Goal: Contribute content: Contribute content

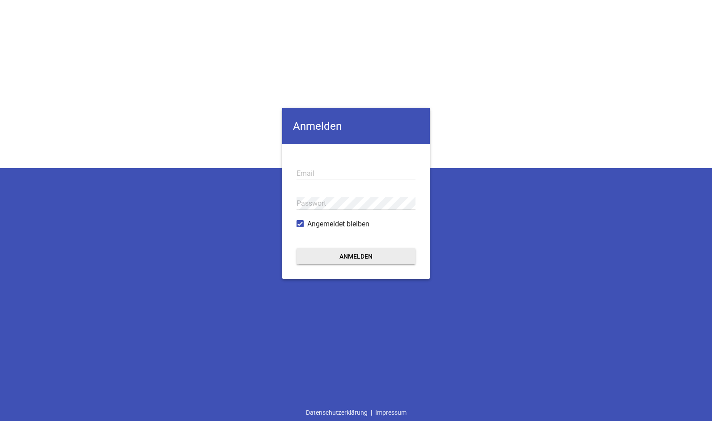
type input "[EMAIL_ADDRESS][DOMAIN_NAME]"
click at [335, 258] on button "Anmelden" at bounding box center [355, 256] width 119 height 16
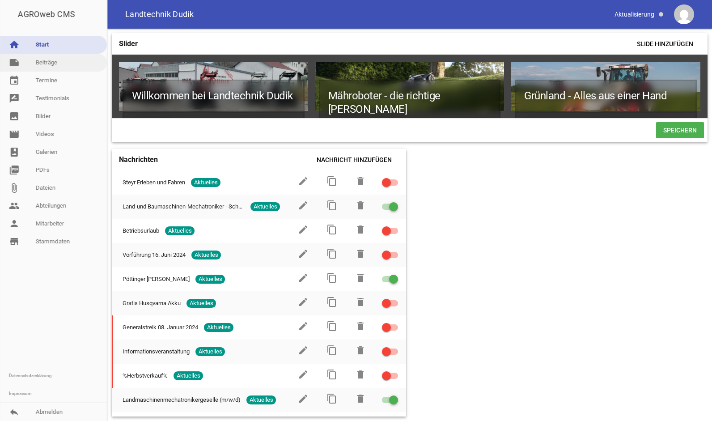
click at [56, 69] on link "note Beiträge" at bounding box center [53, 63] width 107 height 18
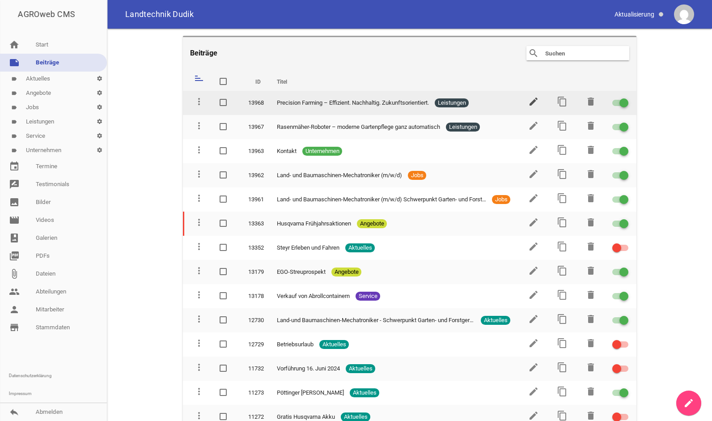
click at [528, 102] on icon "edit" at bounding box center [533, 101] width 11 height 11
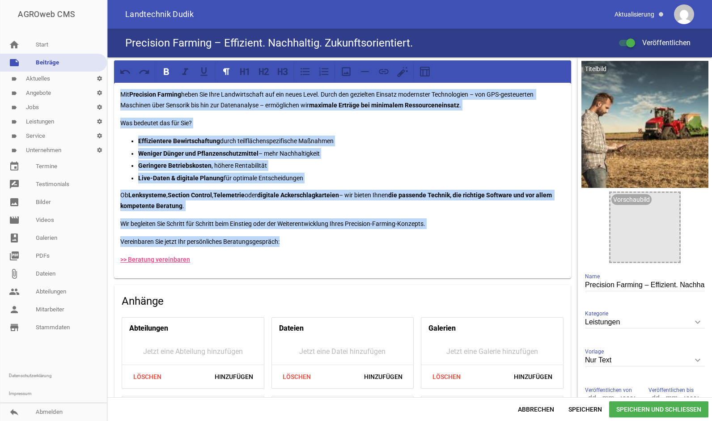
drag, startPoint x: 282, startPoint y: 244, endPoint x: 104, endPoint y: 62, distance: 254.9
click at [104, 62] on div "AGROweb CMS home Start note Beiträge label Aktuelles settings label Angebote se…" at bounding box center [356, 210] width 712 height 421
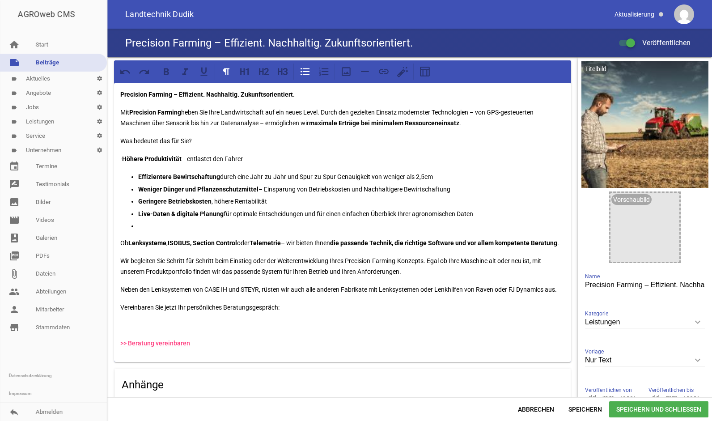
click at [150, 227] on p at bounding box center [351, 225] width 427 height 11
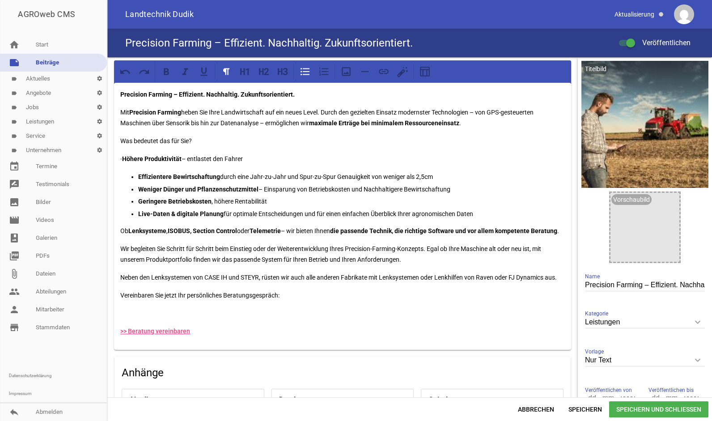
click at [137, 168] on div "Precision Farming – Effizient. Nachhaltig. Zukunftsorientiert. Mit Precision Fa…" at bounding box center [342, 216] width 457 height 267
click at [130, 160] on p "· Höhere Produktivität – entlastet den Fahrer" at bounding box center [342, 158] width 444 height 11
click at [305, 70] on icon at bounding box center [305, 72] width 12 height 12
click at [147, 171] on p "Effizientere Bewirtschaftung durch eine Jahr-zu-Jahr und Spur-zu-Spur Genauigke…" at bounding box center [351, 175] width 427 height 11
drag, startPoint x: 131, startPoint y: 159, endPoint x: 480, endPoint y: 213, distance: 353.8
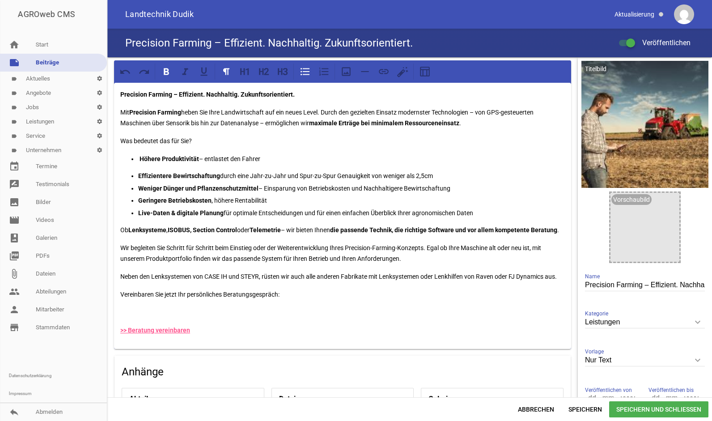
click at [480, 213] on div "Precision Farming – Effizient. Nachhaltig. Zukunftsorientiert. Mit Precision Fa…" at bounding box center [342, 216] width 457 height 266
click at [182, 171] on p "Effizientere Bewirtschaftung durch eine Jahr-zu-Jahr und Spur-zu-Spur Genauigke…" at bounding box center [351, 175] width 427 height 11
click at [136, 173] on ul "Effizientere Bewirtschaftung durch eine Jahr-zu-Jahr und Spur-zu-Spur Genauigke…" at bounding box center [342, 194] width 444 height 48
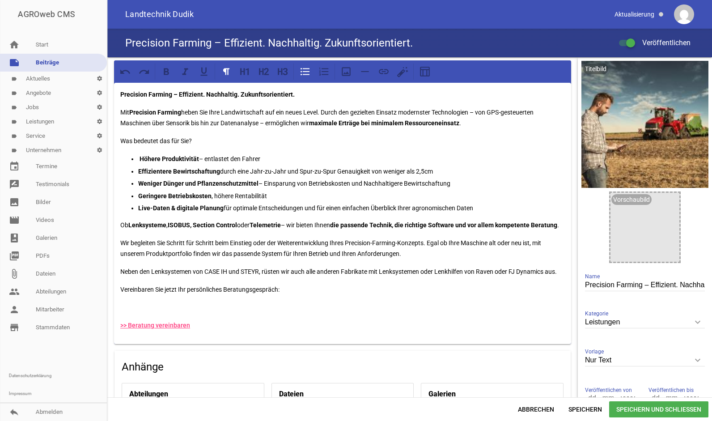
click at [139, 158] on p "Höhere Produktivität – entlastet den Fahrer" at bounding box center [351, 158] width 427 height 11
click at [217, 171] on strong "Effizientere Bewirtschaftung" at bounding box center [179, 171] width 82 height 7
click at [211, 196] on p "Geringere Betriebskosten , höhere Rentabilität" at bounding box center [351, 195] width 427 height 11
click at [220, 207] on strong "Live-Daten & digitale Planung" at bounding box center [180, 207] width 85 height 7
click at [220, 207] on strong "Live-Daten & digitale Planung-" at bounding box center [182, 207] width 88 height 7
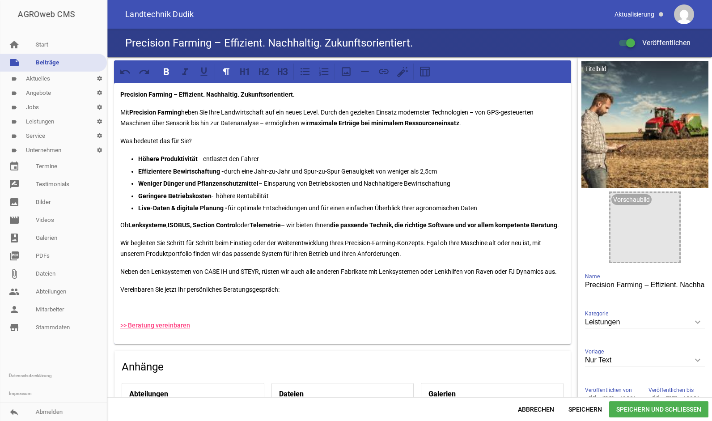
click at [284, 224] on p "Ob Lenksysteme , ISOBUS, Section Control oder Telemetrie – wir bieten Ihnen die…" at bounding box center [342, 225] width 444 height 11
click at [165, 226] on strong "Lenksysteme" at bounding box center [147, 224] width 38 height 7
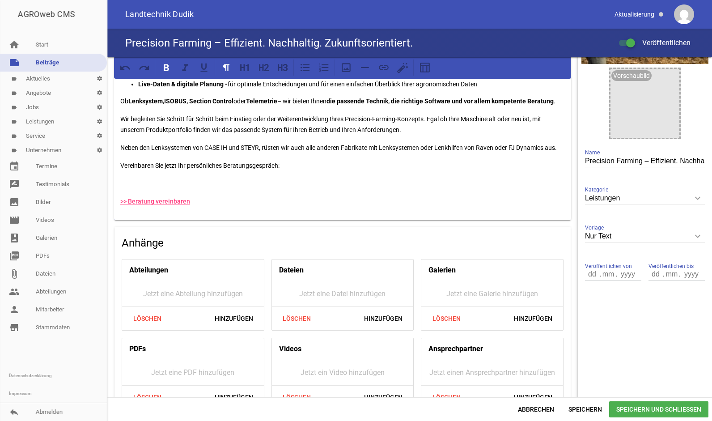
scroll to position [146, 0]
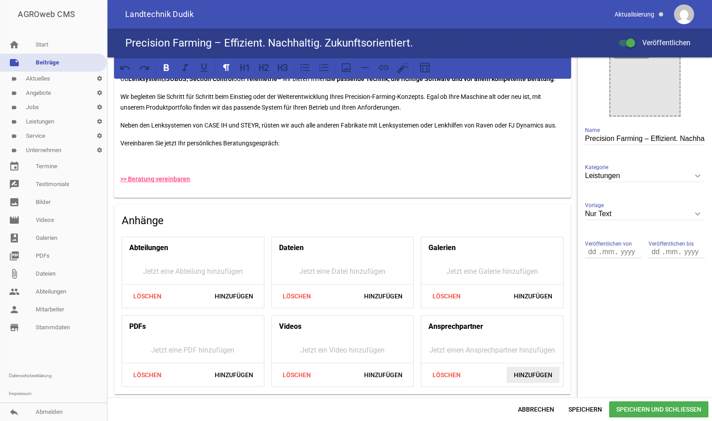
click at [523, 372] on span "Hinzufügen" at bounding box center [533, 375] width 53 height 16
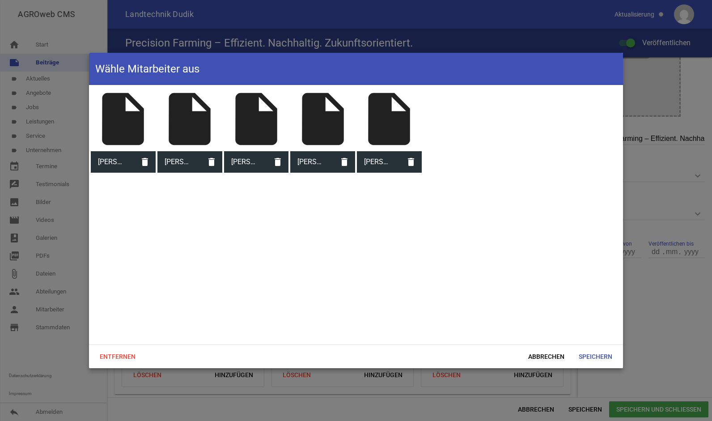
click at [315, 124] on div "insert_drive_file" at bounding box center [322, 119] width 65 height 65
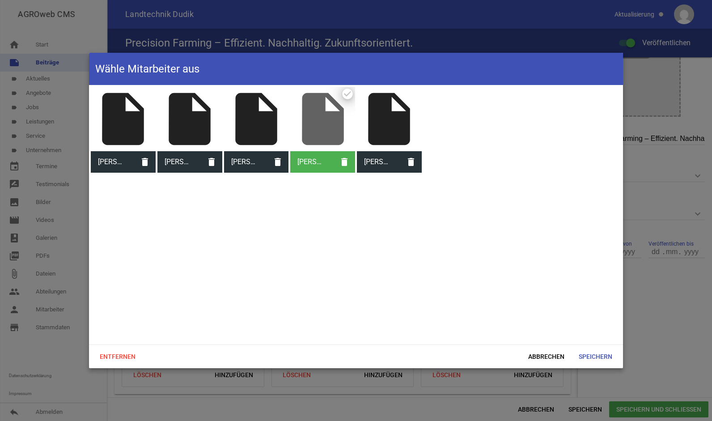
click at [139, 123] on div "insert_drive_file" at bounding box center [123, 119] width 65 height 65
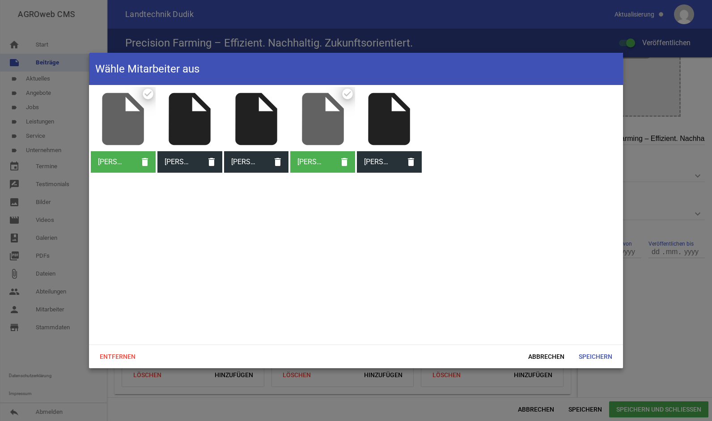
click at [186, 119] on div "insert_drive_file" at bounding box center [189, 119] width 65 height 65
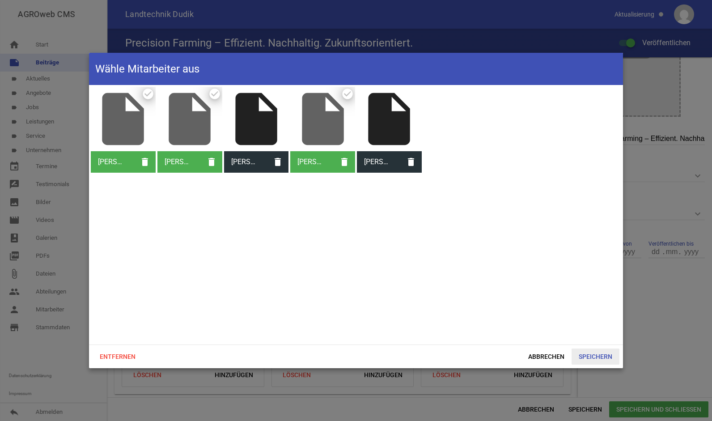
click at [602, 354] on span "Speichern" at bounding box center [595, 356] width 48 height 16
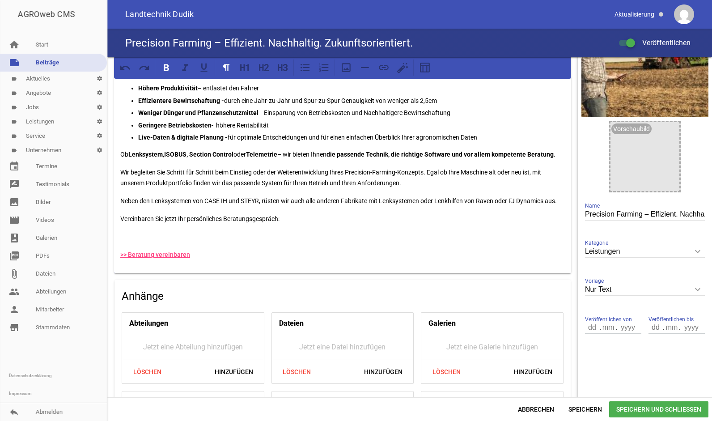
scroll to position [165, 0]
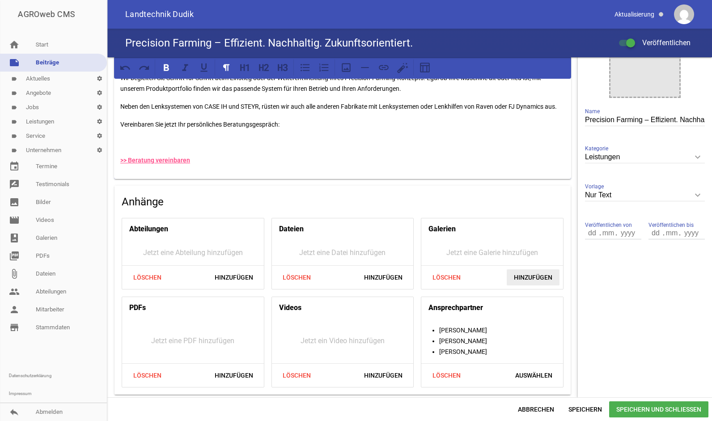
click at [519, 277] on span "Hinzufügen" at bounding box center [533, 277] width 53 height 16
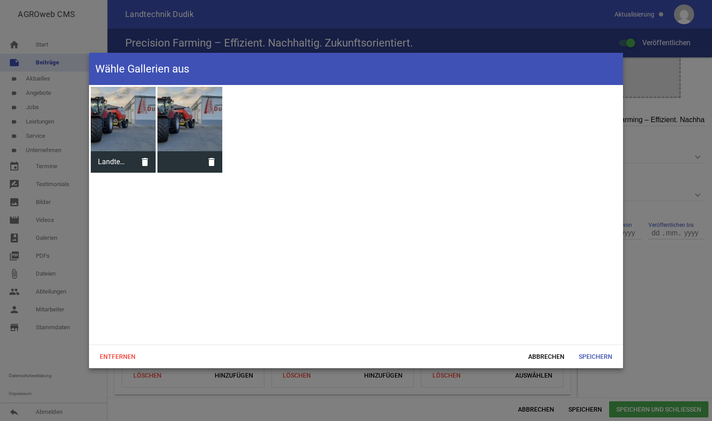
click at [177, 134] on div at bounding box center [189, 119] width 65 height 65
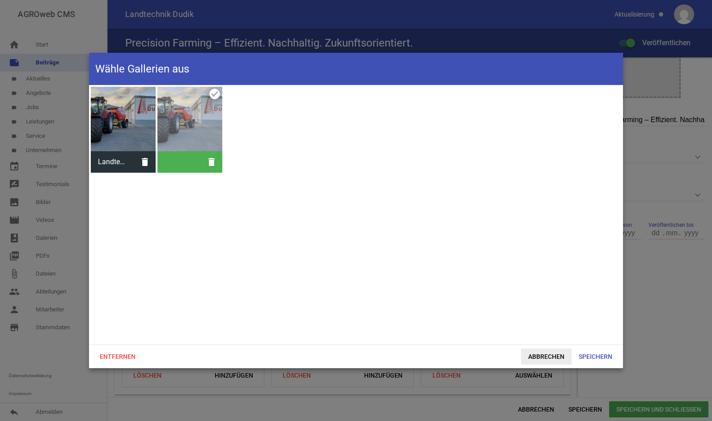
click at [546, 355] on span "Abbrechen" at bounding box center [546, 356] width 51 height 16
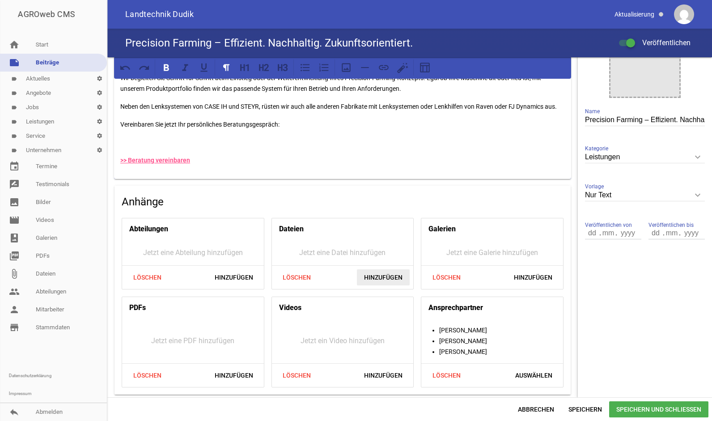
click at [361, 275] on span "Hinzufügen" at bounding box center [383, 277] width 53 height 16
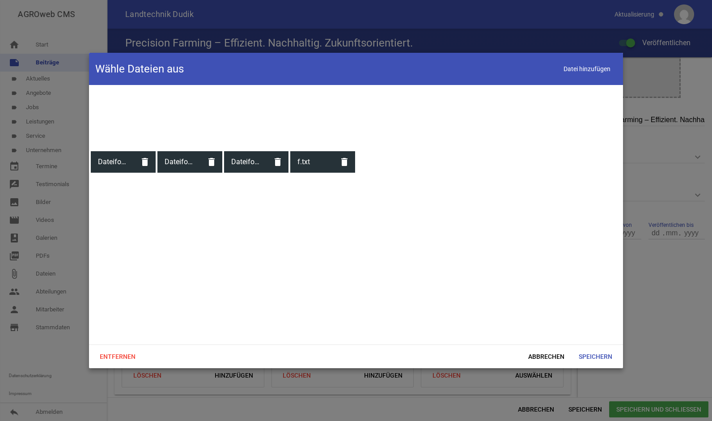
click at [180, 159] on span "Dateiformate.doc" at bounding box center [178, 161] width 43 height 23
click at [571, 68] on span "Datei hinzufügen" at bounding box center [586, 68] width 59 height 18
click at [547, 358] on span "Abbrechen" at bounding box center [546, 356] width 51 height 16
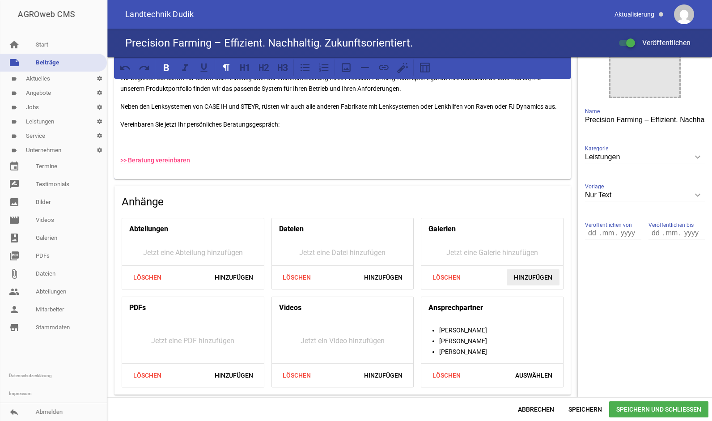
click at [524, 277] on span "Hinzufügen" at bounding box center [533, 277] width 53 height 16
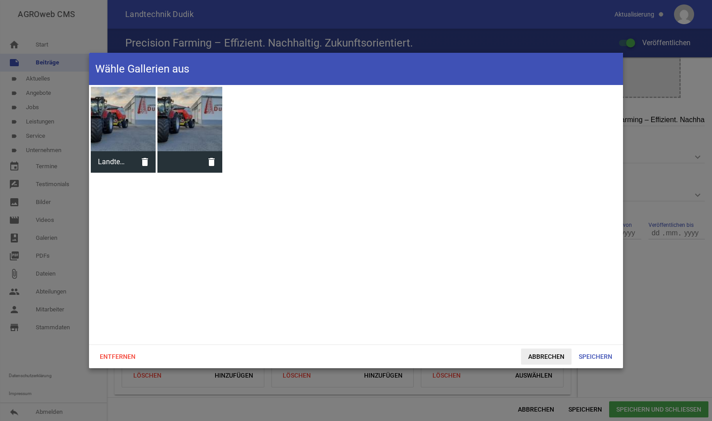
click at [539, 358] on span "Abbrechen" at bounding box center [546, 356] width 51 height 16
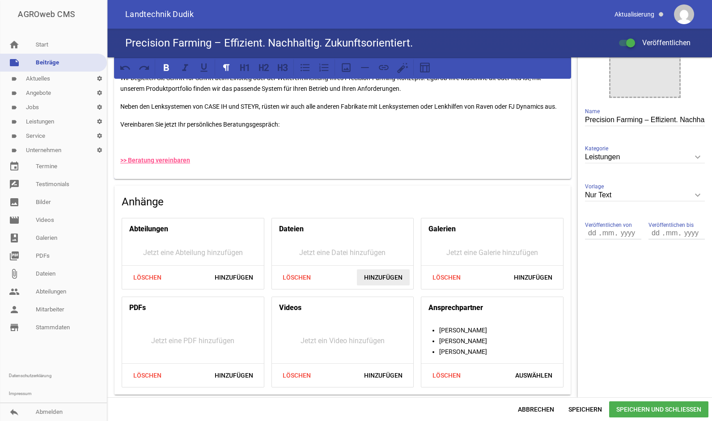
click at [360, 278] on span "Hinzufügen" at bounding box center [383, 277] width 53 height 16
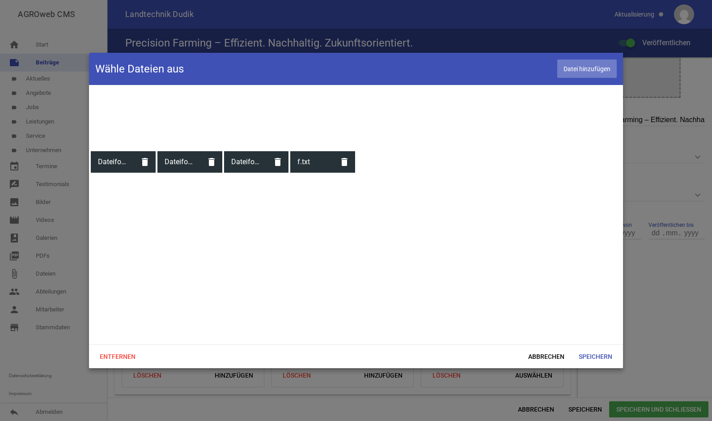
click at [573, 77] on span "Datei hinzufügen" at bounding box center [586, 68] width 59 height 18
click at [551, 361] on span "Abbrechen" at bounding box center [546, 356] width 51 height 16
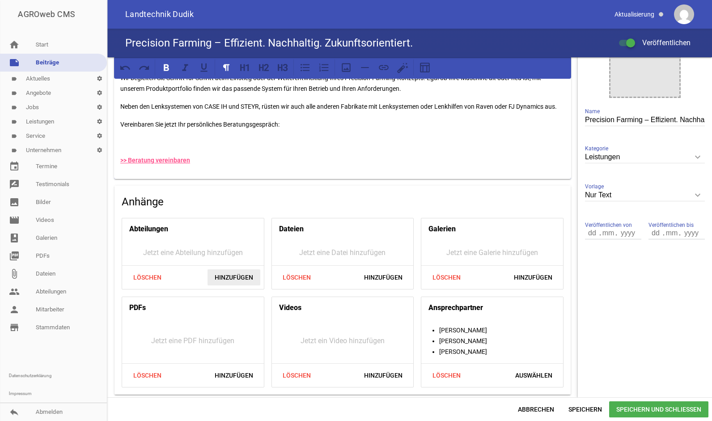
click at [222, 275] on span "Hinzufügen" at bounding box center [233, 277] width 53 height 16
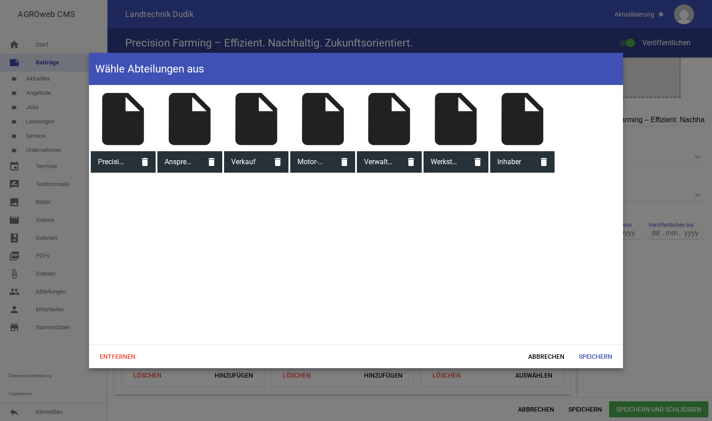
click at [126, 163] on span "Precision Farming" at bounding box center [112, 161] width 43 height 23
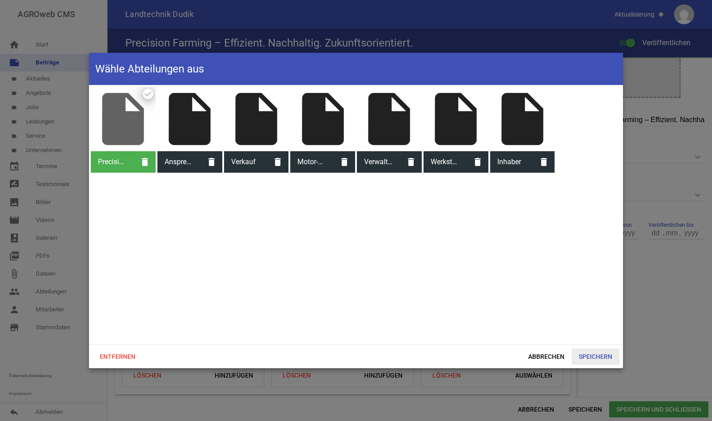
click at [598, 355] on span "Speichern" at bounding box center [595, 356] width 48 height 16
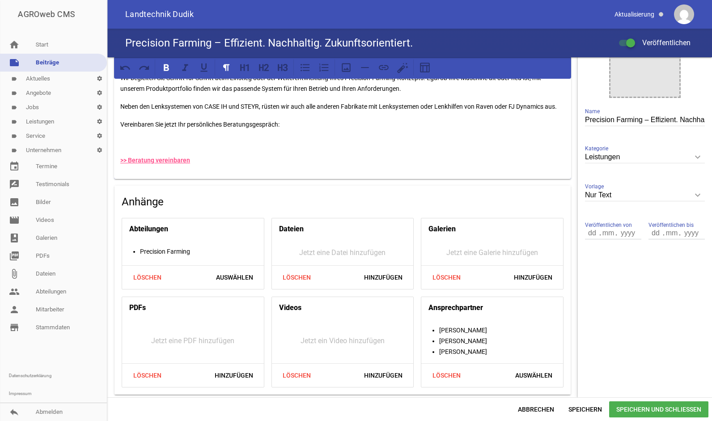
click at [457, 253] on div "Jetzt eine Galerie hinzufügen" at bounding box center [492, 252] width 142 height 25
click at [592, 407] on span "Speichern" at bounding box center [585, 409] width 48 height 16
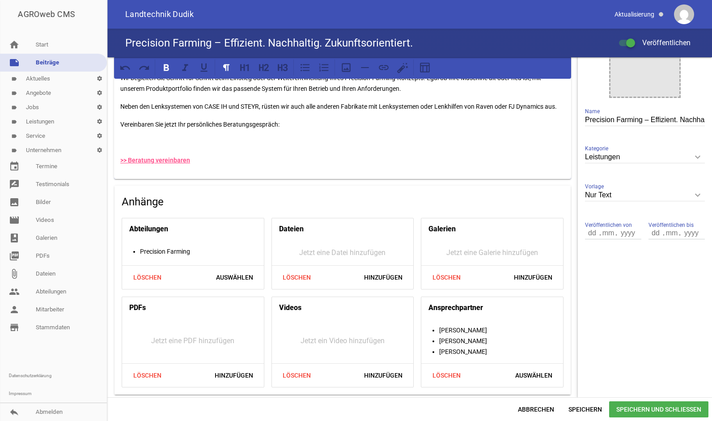
click at [631, 402] on span "Speichern und Schließen" at bounding box center [658, 409] width 99 height 16
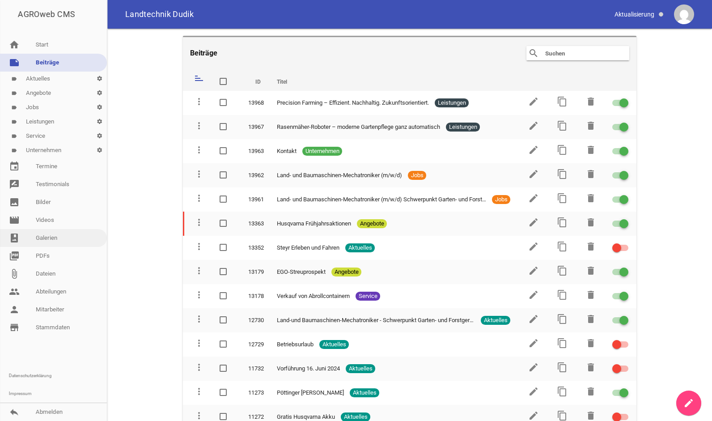
click at [53, 238] on link "photo_album Galerien" at bounding box center [53, 238] width 107 height 18
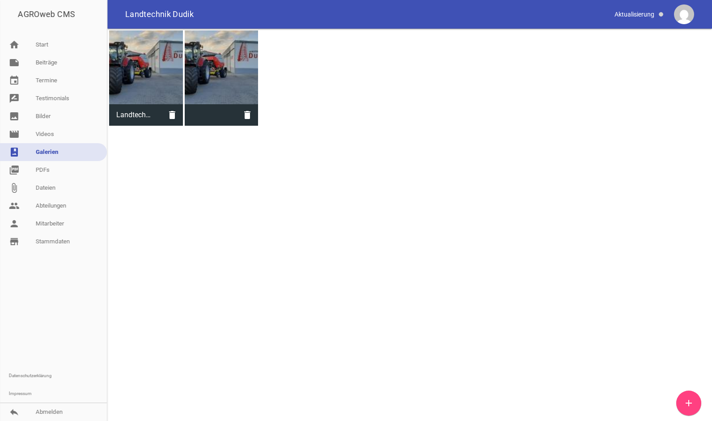
click at [686, 402] on icon "add" at bounding box center [688, 403] width 11 height 11
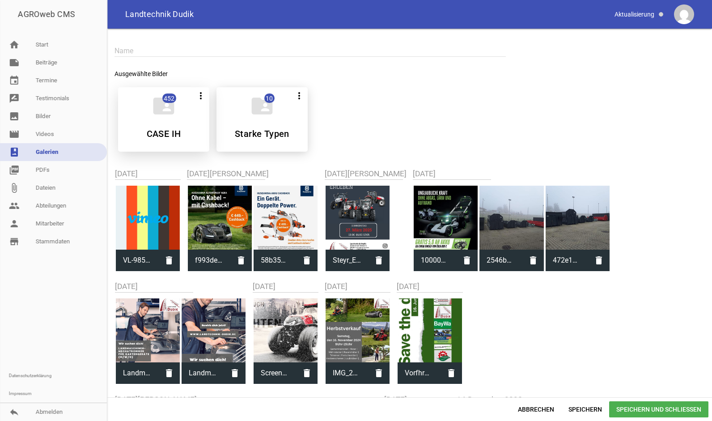
click at [155, 102] on icon "folder_shared" at bounding box center [163, 105] width 25 height 25
click at [200, 90] on icon "more_vert" at bounding box center [200, 95] width 11 height 11
click at [52, 117] on link "image Bilder" at bounding box center [53, 116] width 107 height 18
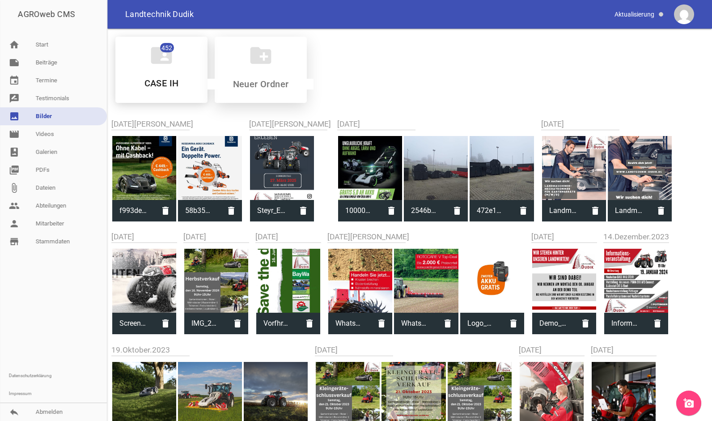
click at [258, 56] on icon "create_new_folder" at bounding box center [260, 55] width 25 height 25
click at [690, 396] on link "add_a_photo" at bounding box center [688, 402] width 25 height 25
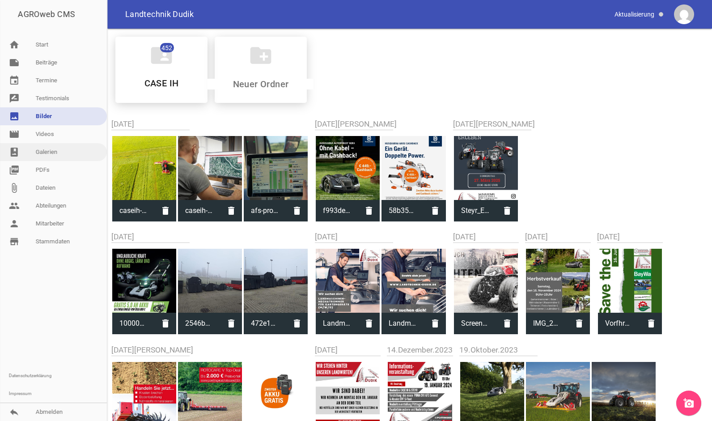
click at [53, 152] on link "photo_album Galerien" at bounding box center [53, 152] width 107 height 18
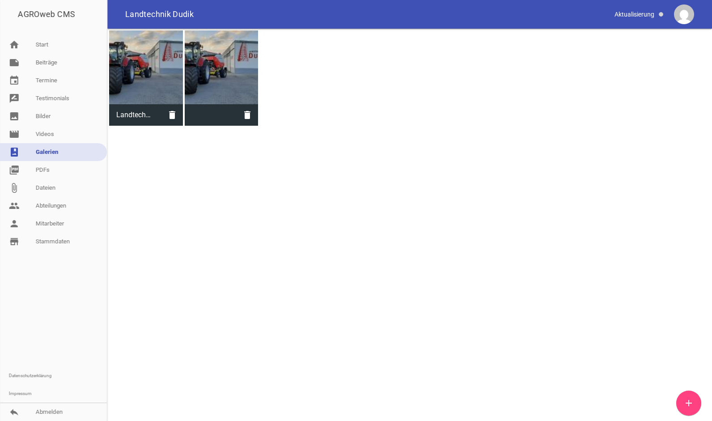
click at [694, 405] on icon "add" at bounding box center [688, 403] width 11 height 11
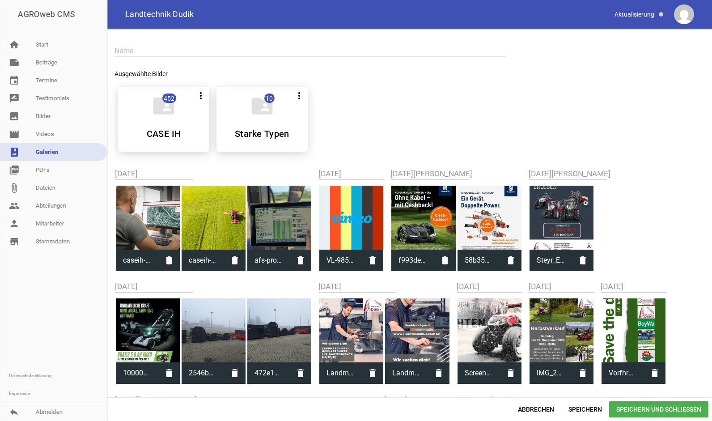
click at [272, 228] on div at bounding box center [279, 218] width 64 height 64
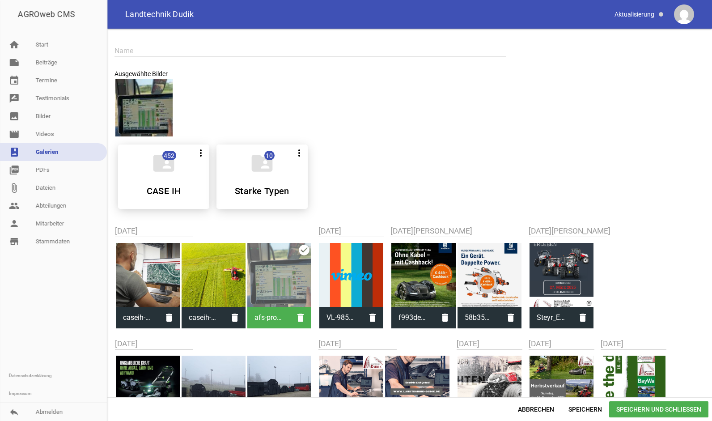
click at [212, 266] on div at bounding box center [214, 275] width 64 height 64
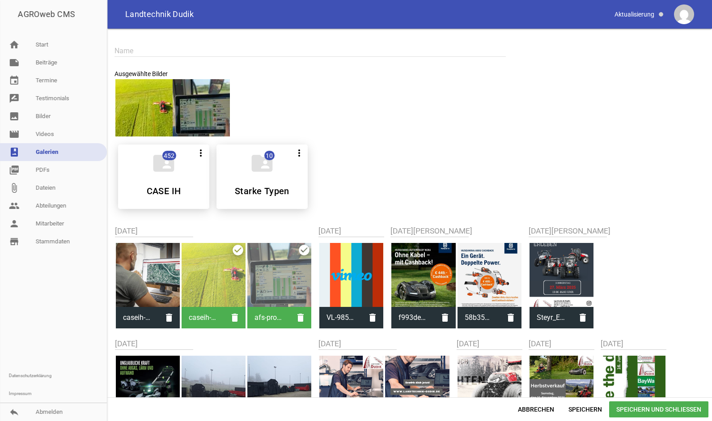
click at [161, 269] on div at bounding box center [148, 275] width 64 height 64
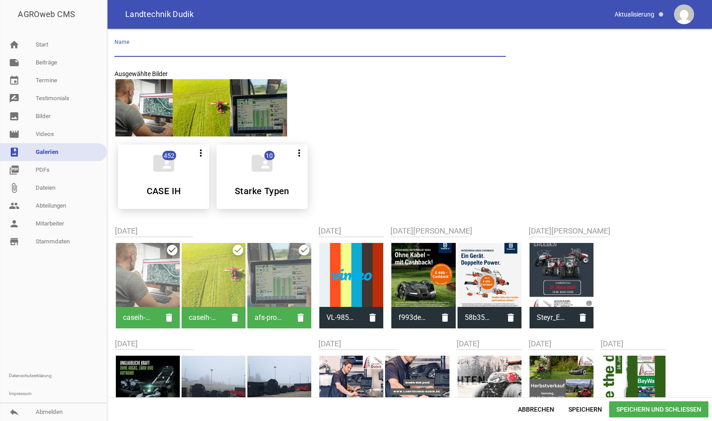
click at [158, 46] on input "text" at bounding box center [309, 51] width 391 height 12
type input "Precision Farming"
click at [624, 406] on span "Speichern und Schließen" at bounding box center [658, 409] width 99 height 16
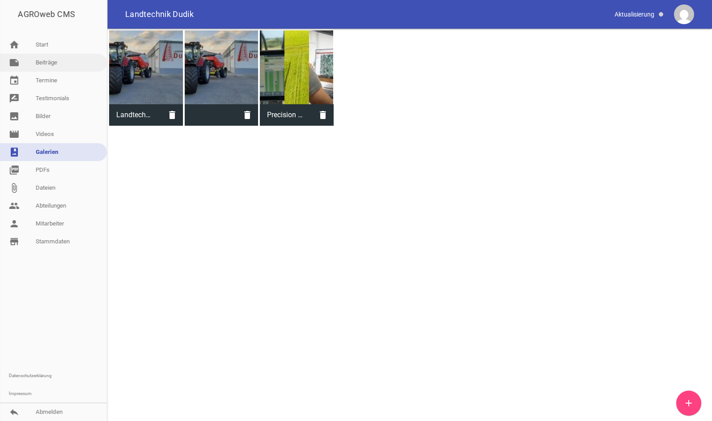
click at [37, 61] on link "note Beiträge" at bounding box center [53, 63] width 107 height 18
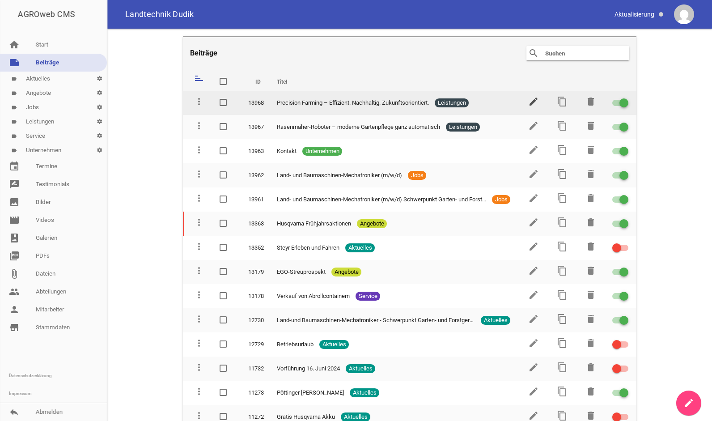
click at [528, 103] on icon "edit" at bounding box center [533, 101] width 11 height 11
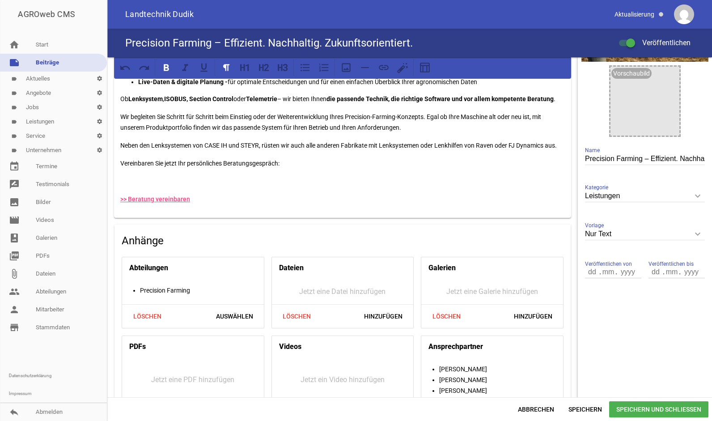
scroll to position [128, 0]
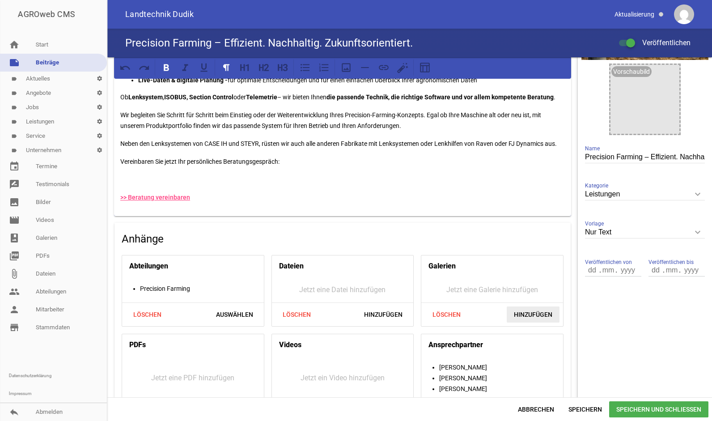
click at [517, 309] on span "Hinzufügen" at bounding box center [533, 314] width 53 height 16
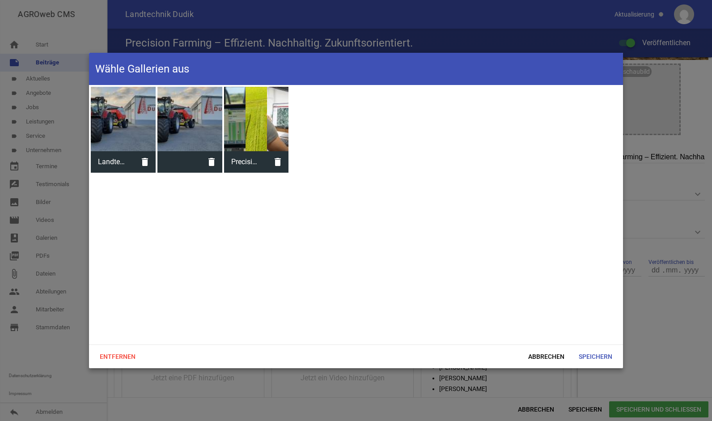
click at [253, 118] on div at bounding box center [256, 119] width 65 height 65
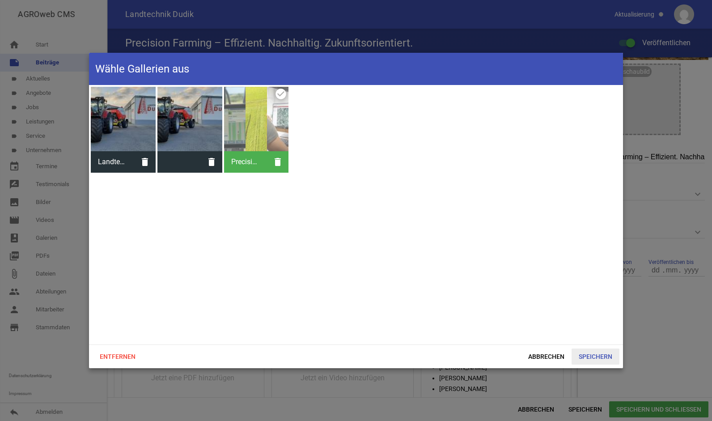
click at [599, 360] on span "Speichern" at bounding box center [595, 356] width 48 height 16
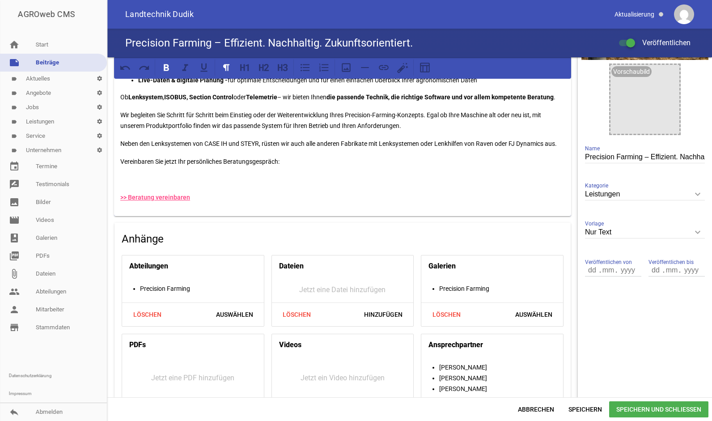
scroll to position [0, 0]
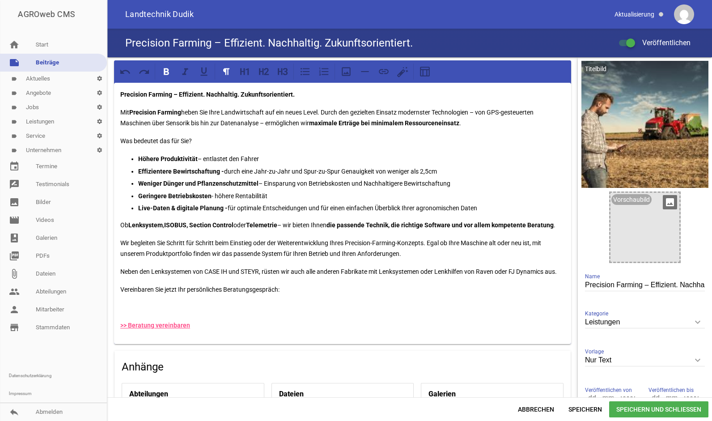
click at [627, 234] on div at bounding box center [644, 227] width 69 height 69
click at [663, 198] on icon "image" at bounding box center [670, 202] width 14 height 14
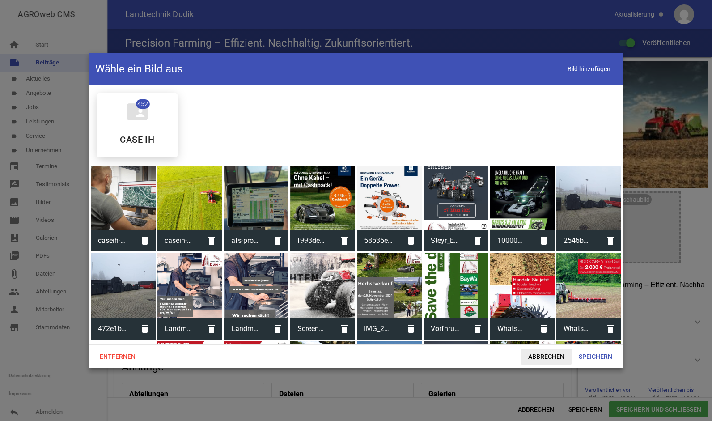
click at [539, 353] on span "Abbrechen" at bounding box center [546, 356] width 51 height 16
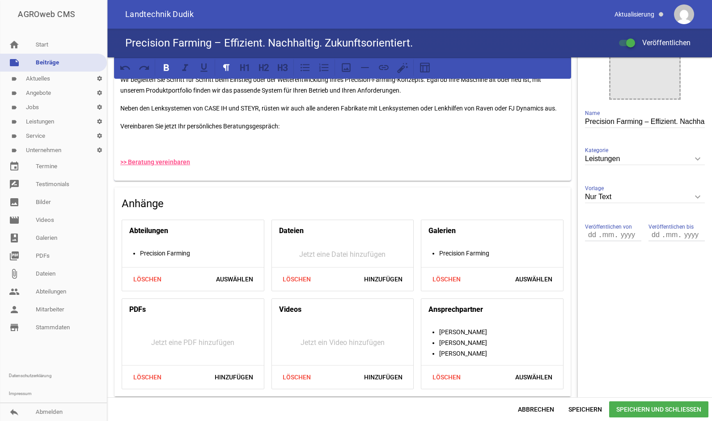
scroll to position [165, 0]
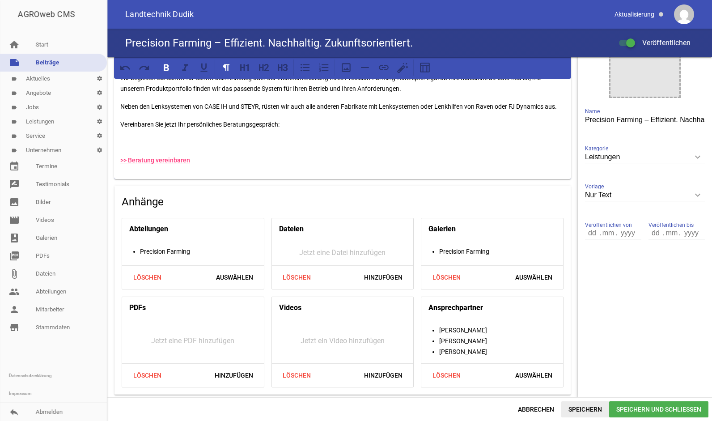
click at [588, 407] on span "Speichern" at bounding box center [585, 409] width 48 height 16
click at [617, 412] on span "Speichern und Schließen" at bounding box center [658, 409] width 99 height 16
